Goal: Find specific page/section: Find specific page/section

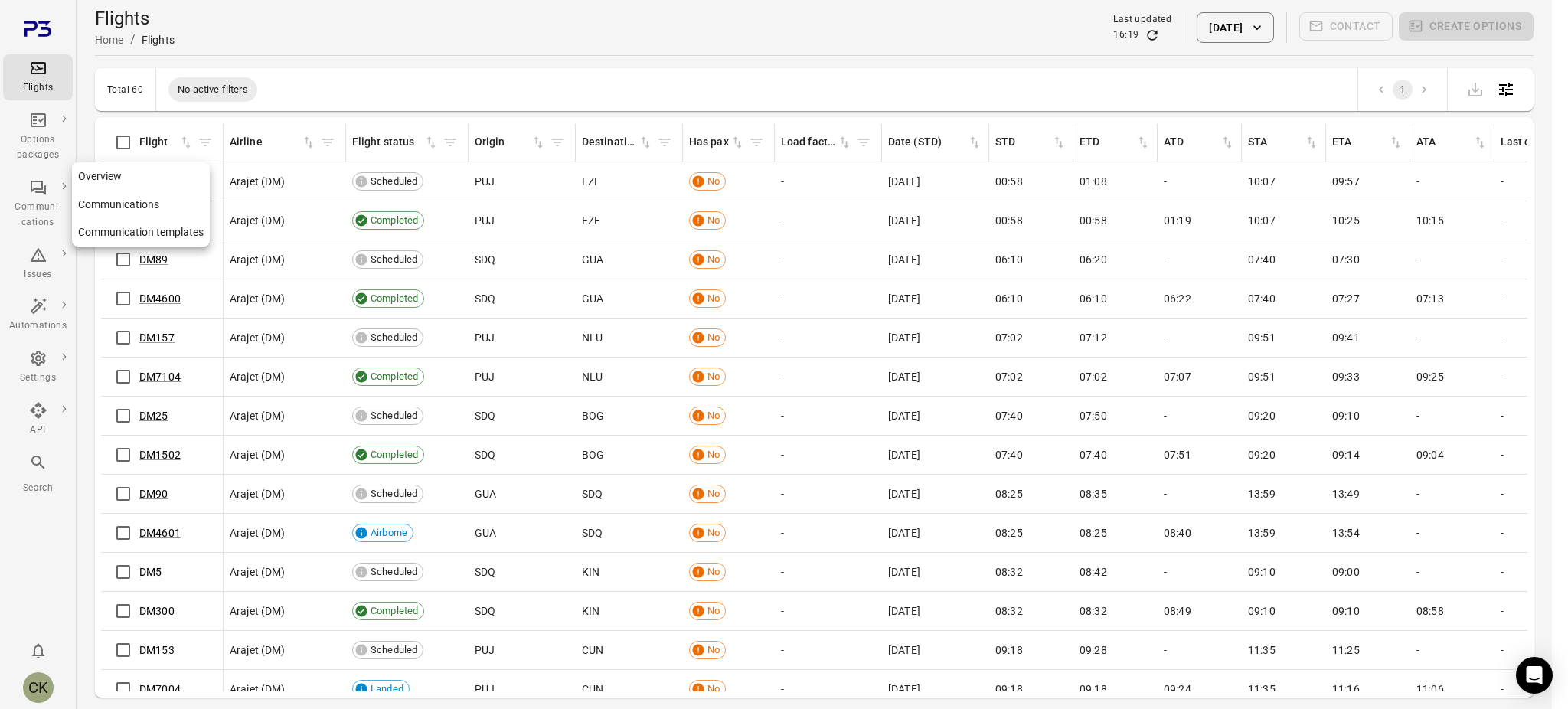
click at [34, 191] on icon "Main navigation" at bounding box center [38, 187] width 18 height 18
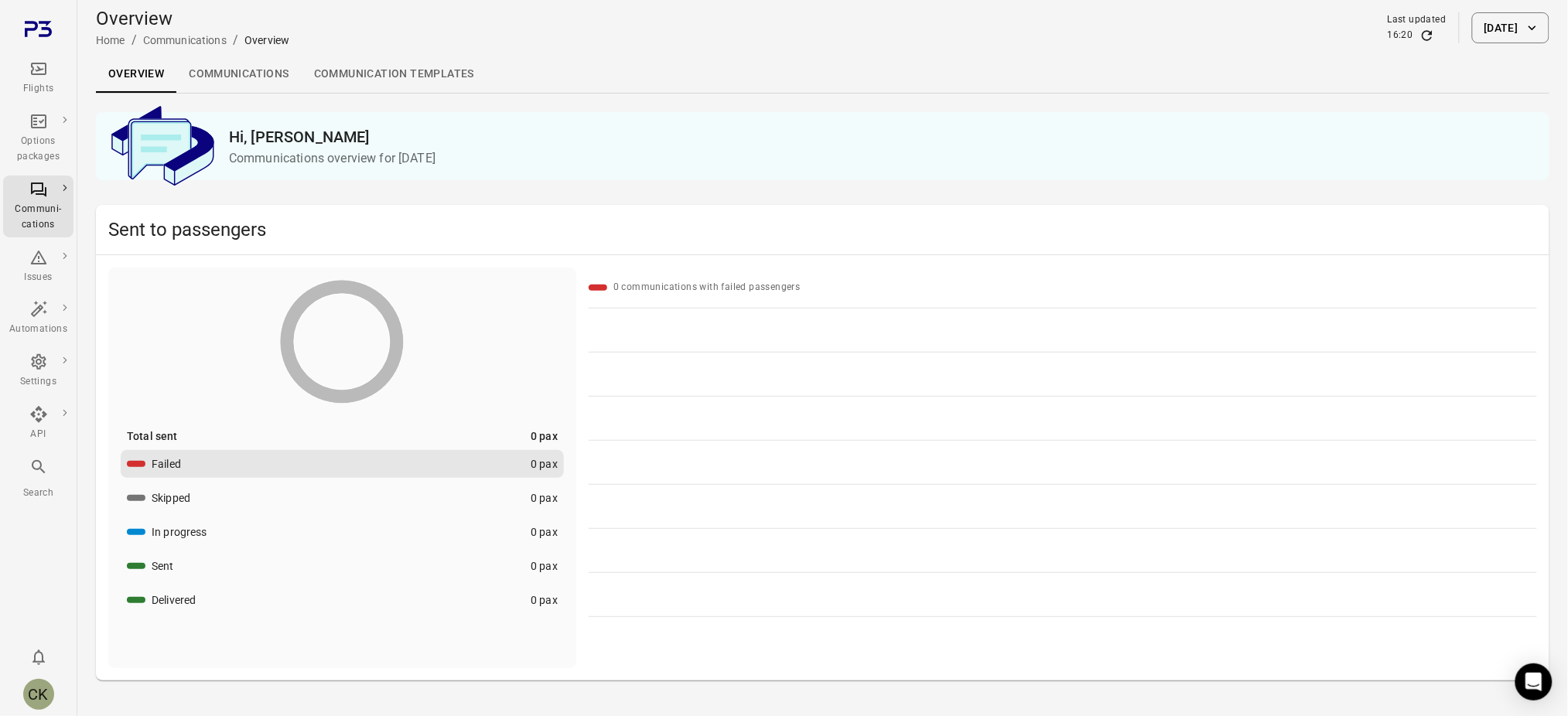
click at [25, 91] on div "Flights" at bounding box center [38, 89] width 58 height 15
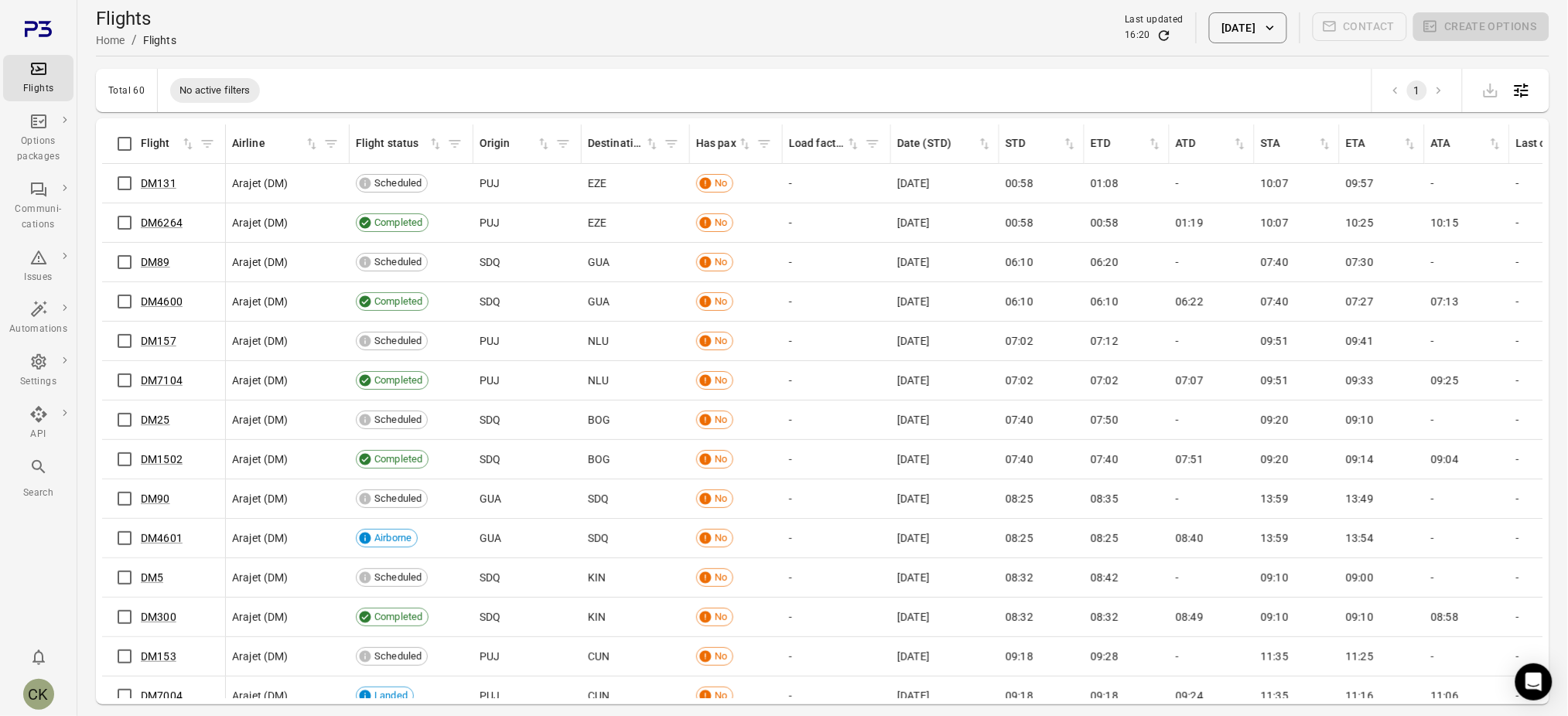
click at [1234, 29] on button "[DATE]" at bounding box center [1248, 28] width 77 height 31
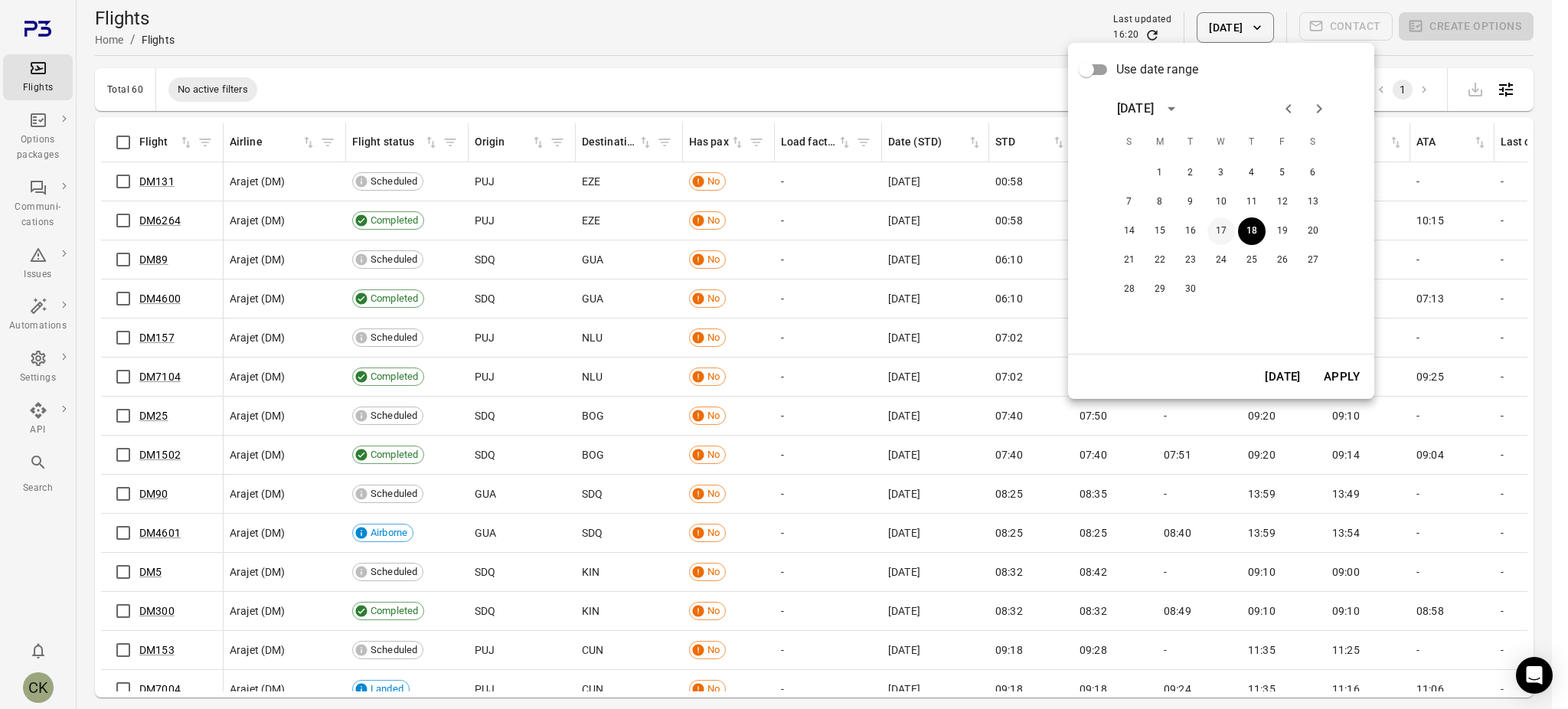
click at [1214, 227] on button "17" at bounding box center [1221, 231] width 27 height 27
click at [1342, 375] on button "Apply" at bounding box center [1341, 377] width 52 height 32
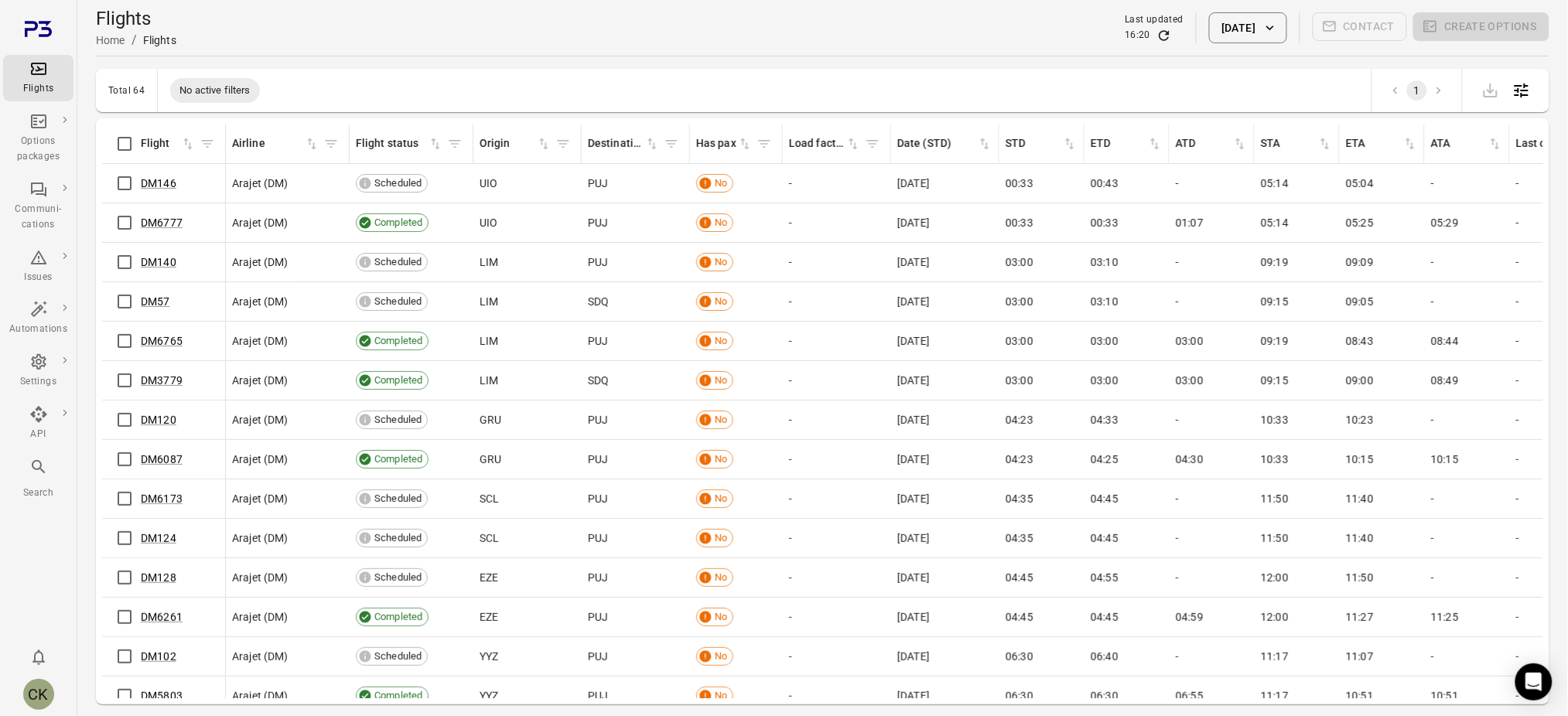
click at [1278, 28] on icon "button" at bounding box center [1270, 28] width 15 height 15
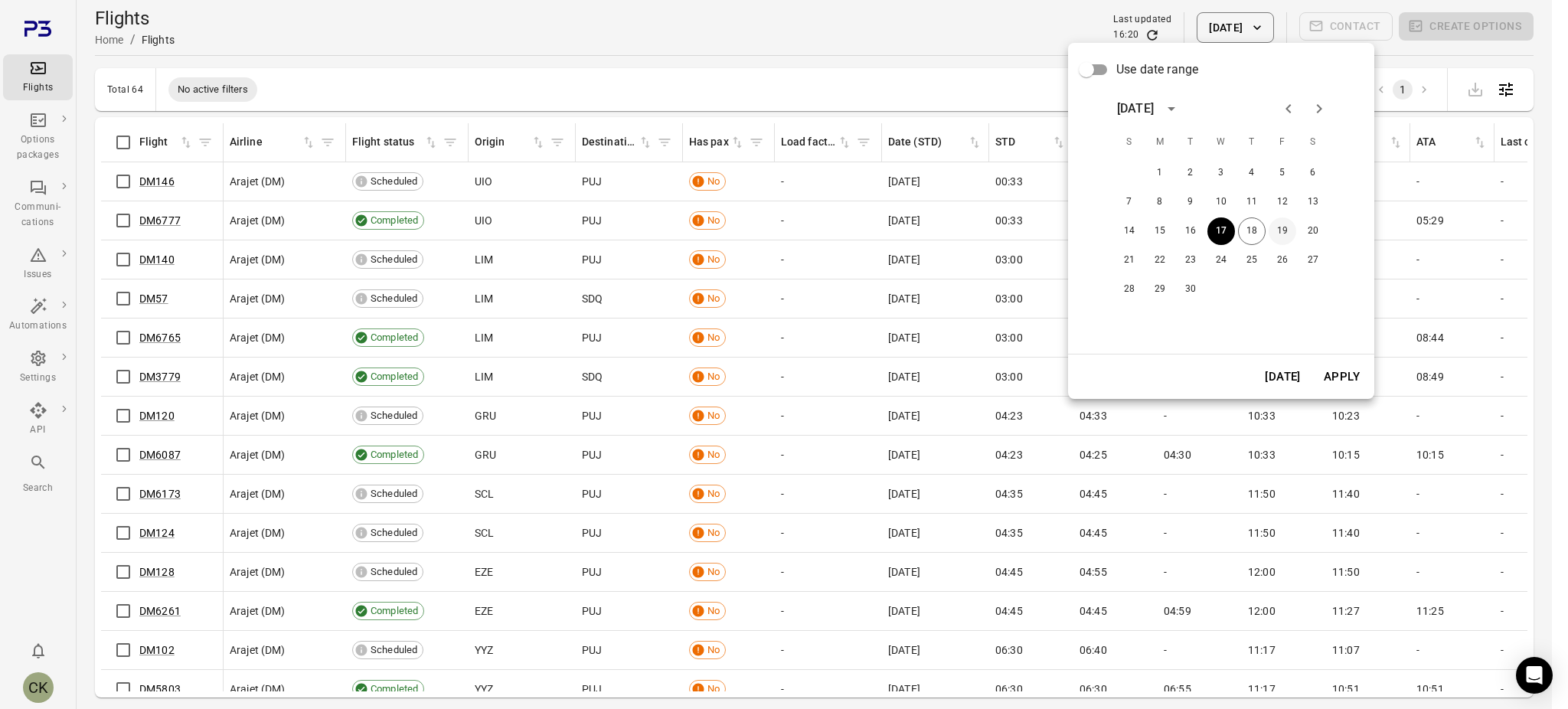
click at [1285, 230] on button "19" at bounding box center [1282, 231] width 27 height 27
click at [1348, 368] on button "Apply" at bounding box center [1341, 377] width 52 height 32
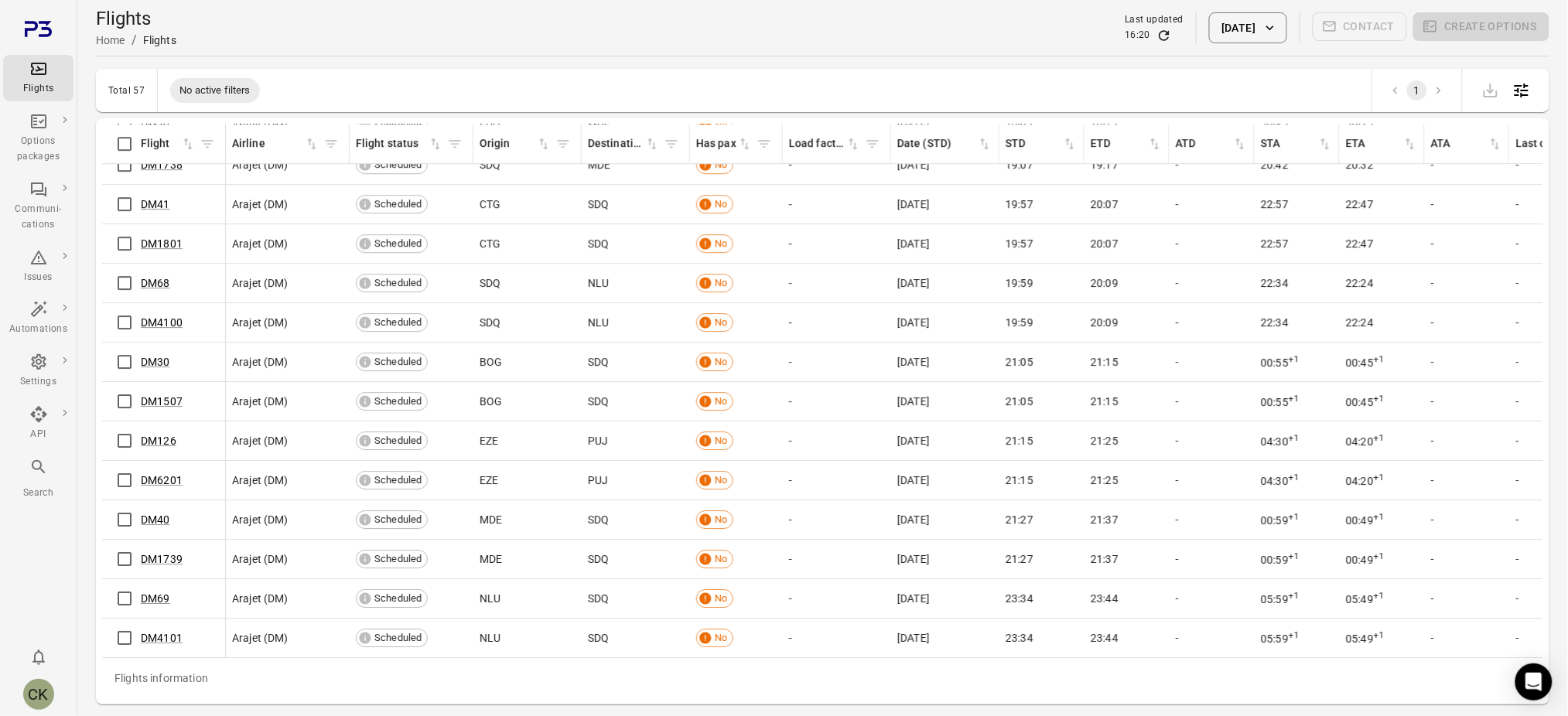
scroll to position [1737, 0]
